Goal: Check status: Check status

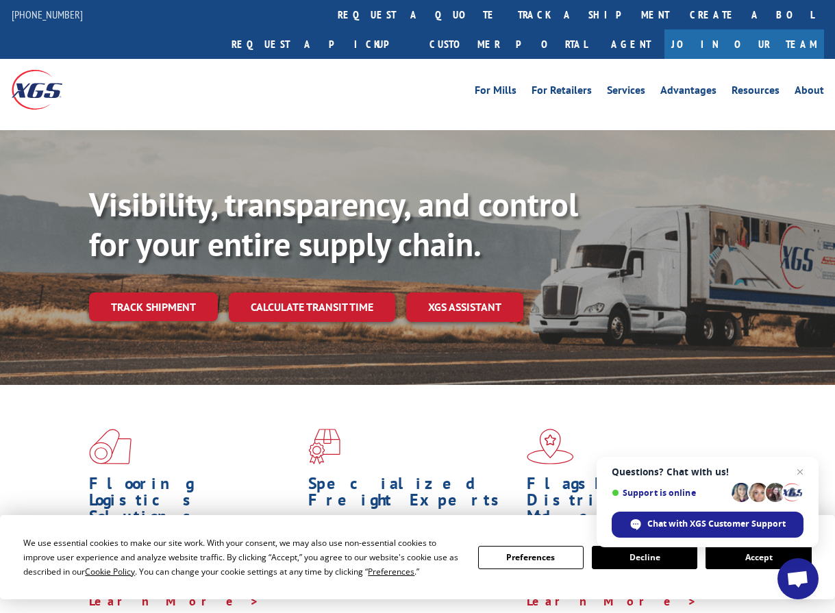
click at [261, 292] on link "Calculate transit time" at bounding box center [312, 306] width 166 height 29
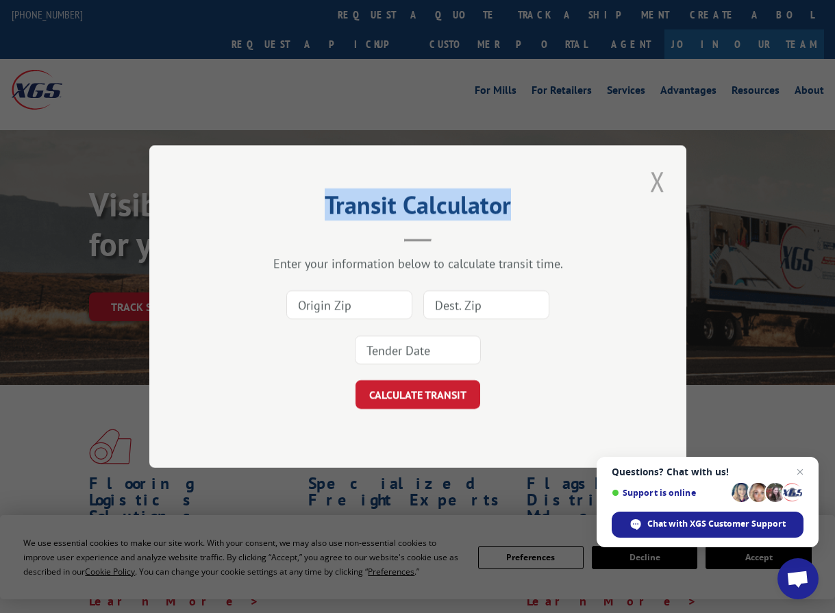
click at [661, 184] on div "Transit Calculator Enter your information below to calculate transit time. CALC…" at bounding box center [417, 306] width 537 height 323
click at [658, 186] on button "Close modal" at bounding box center [657, 181] width 23 height 38
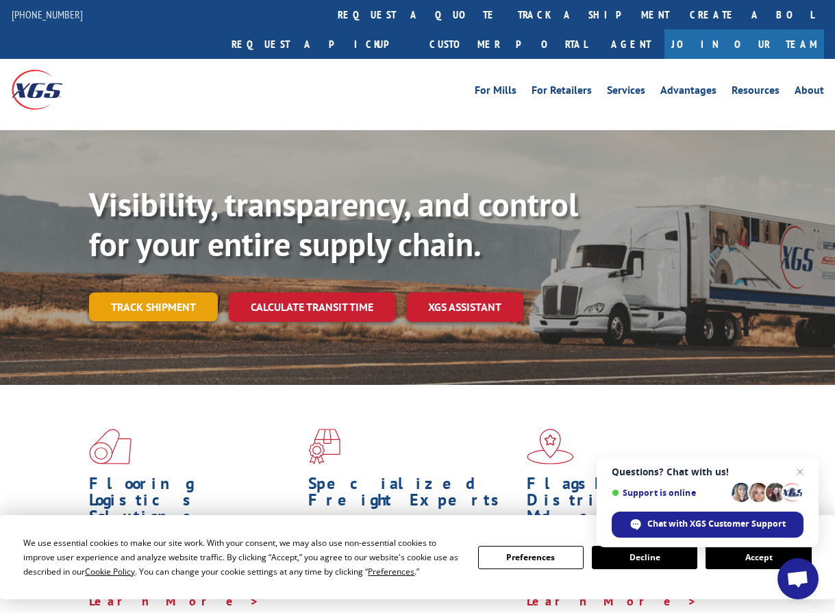
click at [127, 292] on link "Track shipment" at bounding box center [153, 306] width 129 height 29
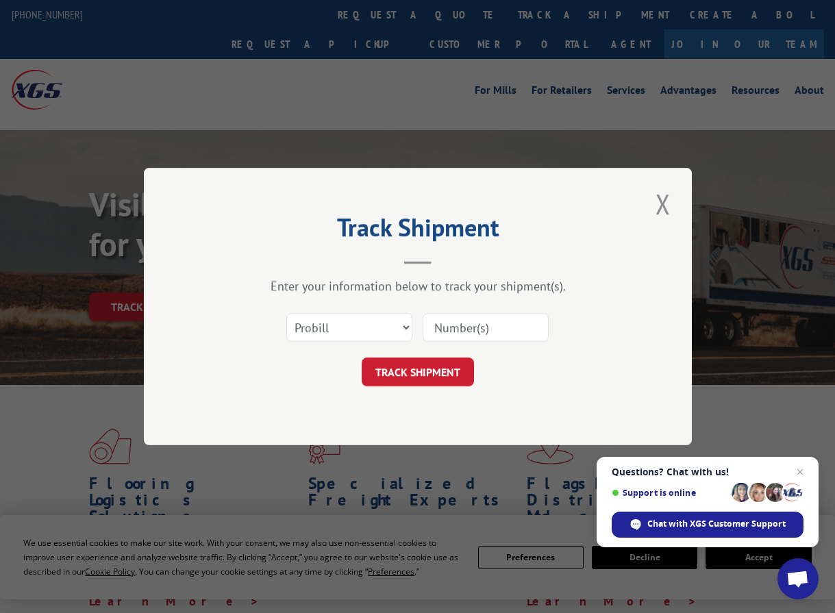
click at [441, 325] on input at bounding box center [485, 327] width 126 height 29
paste input "14367062"
drag, startPoint x: 436, startPoint y: 325, endPoint x: 340, endPoint y: 344, distance: 98.3
click at [340, 344] on div "Select category... Probill BOL PO 14367062" at bounding box center [417, 327] width 411 height 45
type input "14367062"
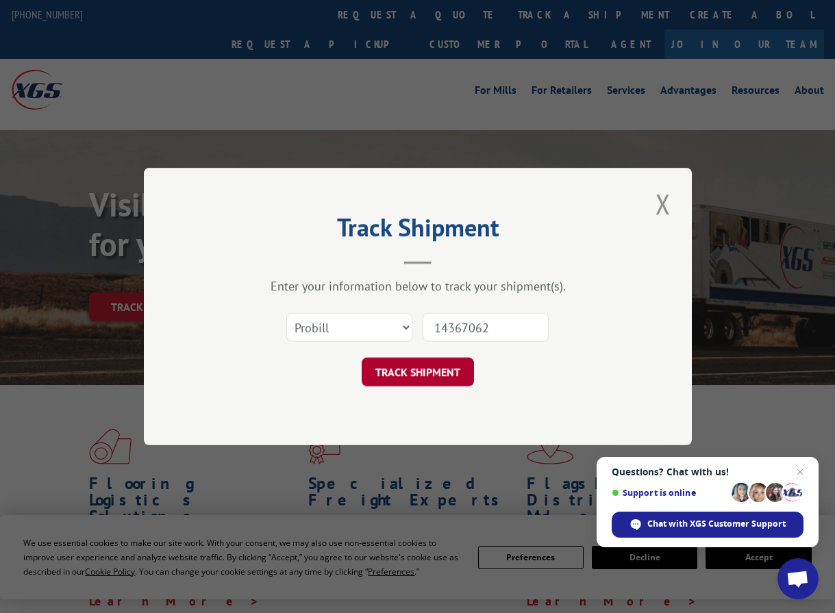
click at [387, 366] on button "TRACK SHIPMENT" at bounding box center [418, 371] width 112 height 29
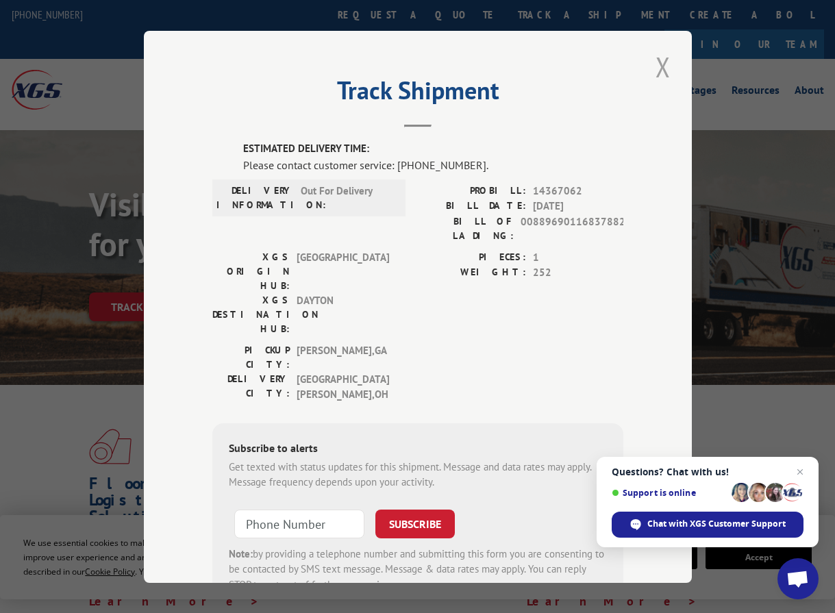
click at [661, 57] on button "Close modal" at bounding box center [662, 67] width 23 height 38
